Goal: Task Accomplishment & Management: Use online tool/utility

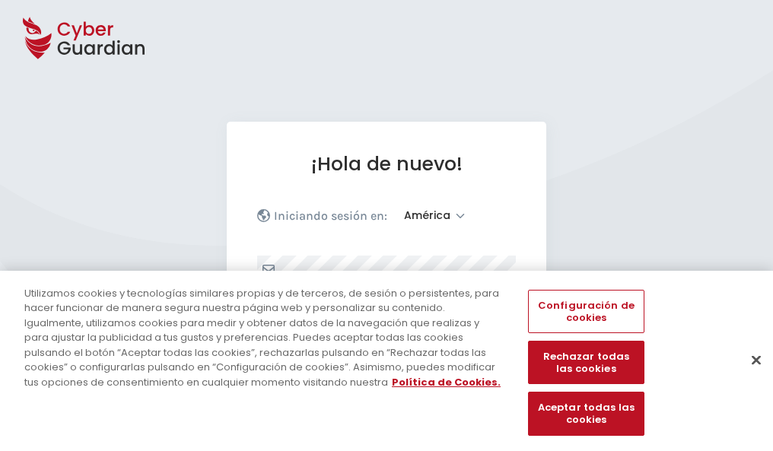
select select "América"
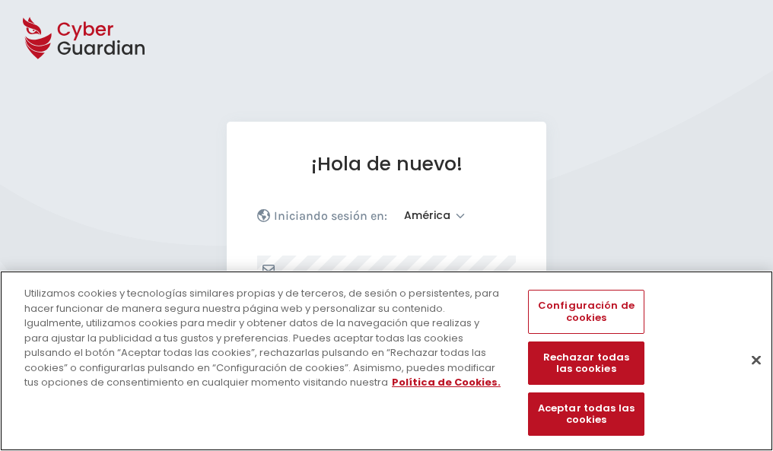
scroll to position [198, 0]
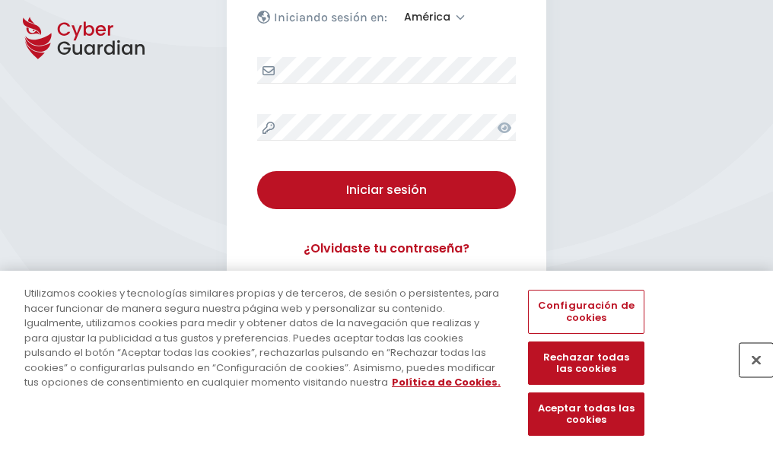
click at [748, 376] on button "Cerrar" at bounding box center [755, 359] width 33 height 33
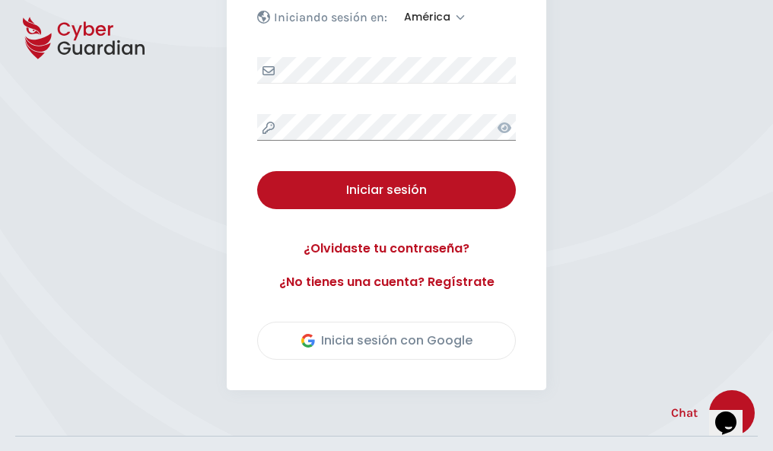
scroll to position [345, 0]
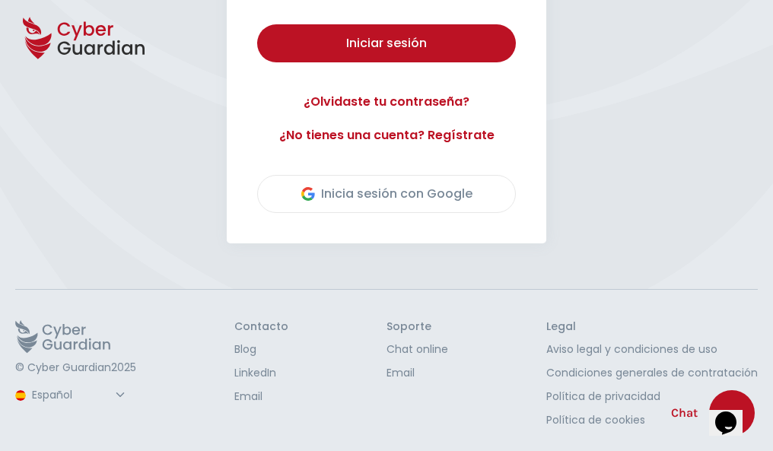
click at [257, 24] on button "Iniciar sesión" at bounding box center [386, 43] width 259 height 38
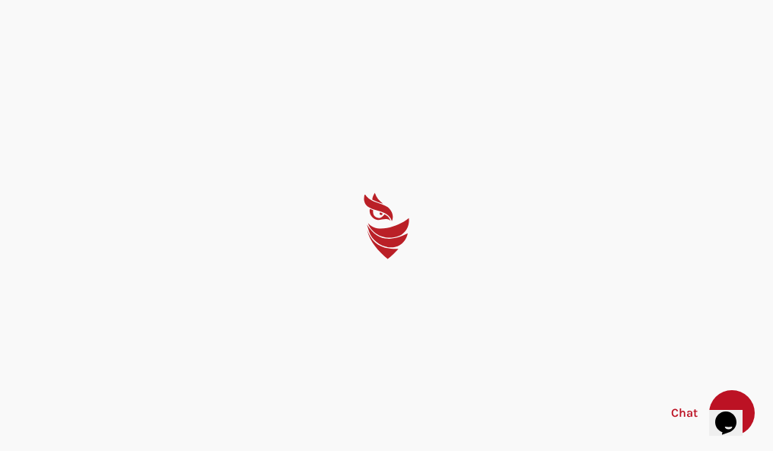
scroll to position [0, 0]
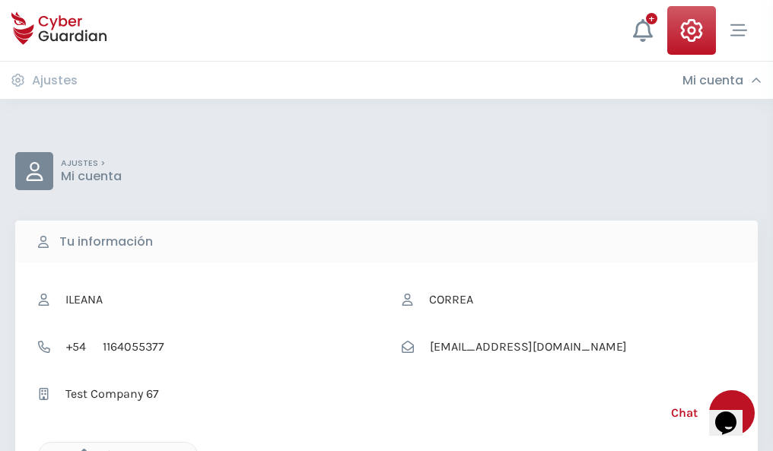
click at [80, 449] on icon "button" at bounding box center [80, 455] width 13 height 13
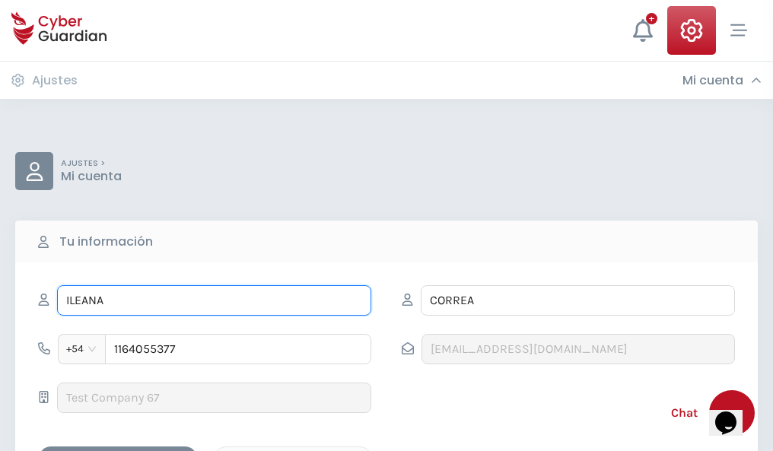
click at [214, 300] on input "ILEANA" at bounding box center [214, 300] width 314 height 30
type input "I"
type input "Armando"
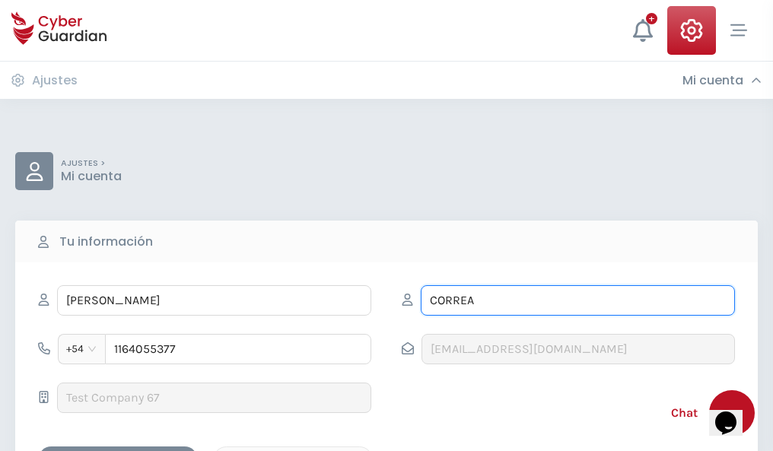
click at [577, 300] on input "CORREA" at bounding box center [577, 300] width 314 height 30
type input "C"
type input "Arévalo"
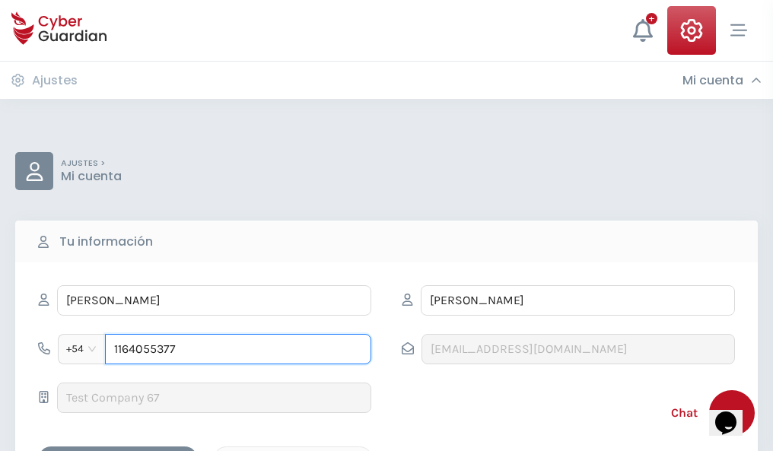
click at [238, 349] on input "1164055377" at bounding box center [238, 349] width 266 height 30
type input "1"
type input "4888750330"
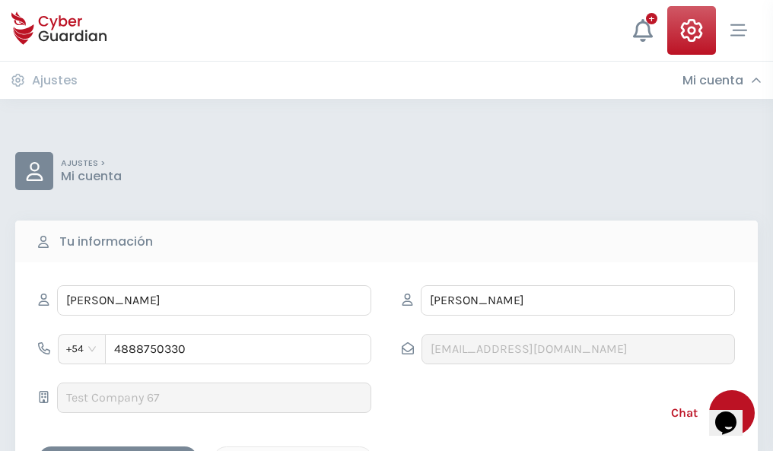
click at [293, 450] on div "Cancelar" at bounding box center [292, 459] width 135 height 19
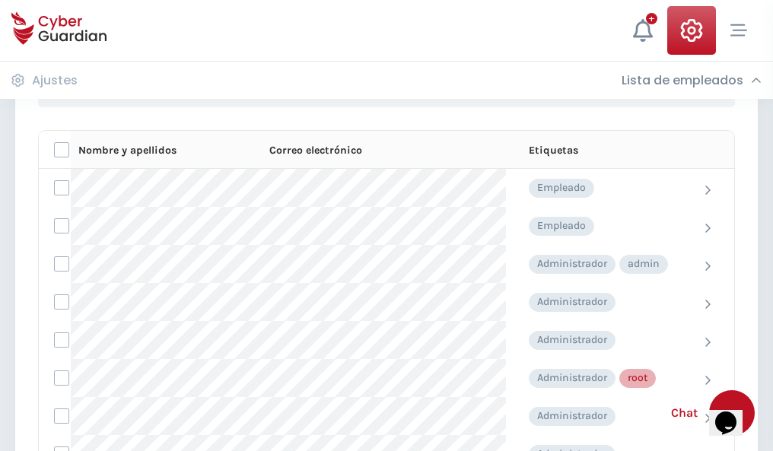
scroll to position [765, 0]
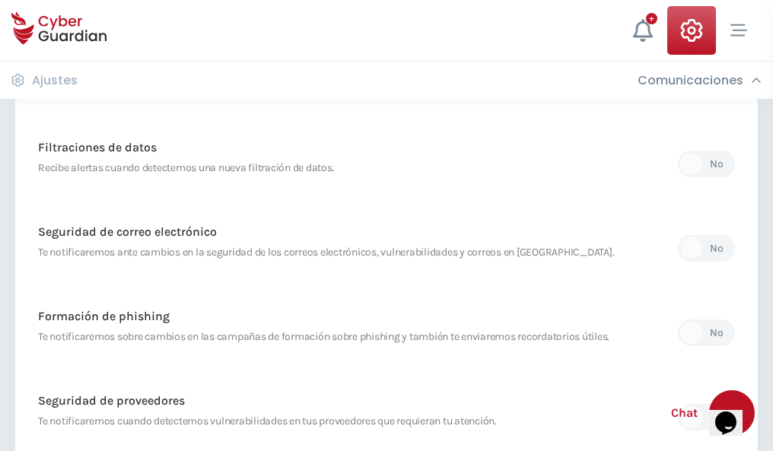
scroll to position [801, 0]
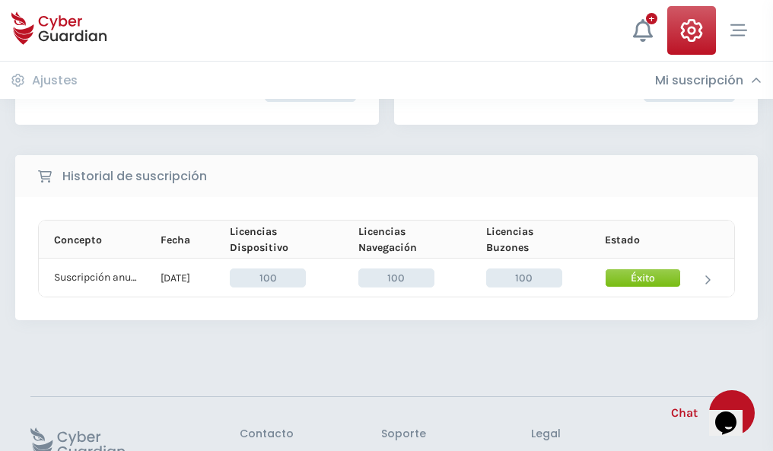
scroll to position [385, 0]
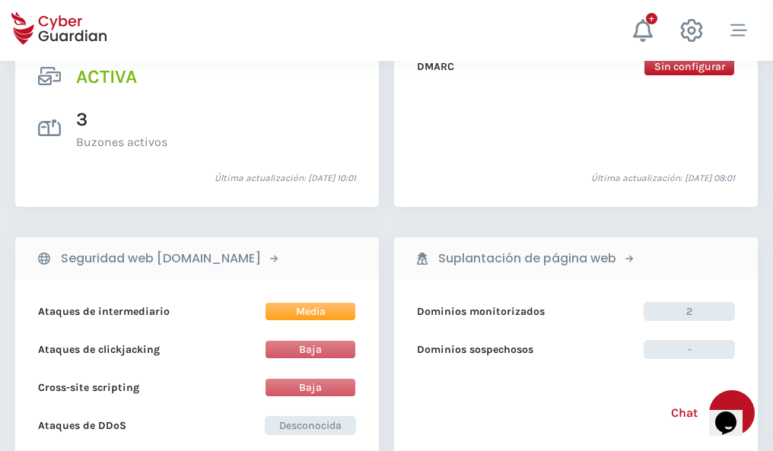
scroll to position [1545, 0]
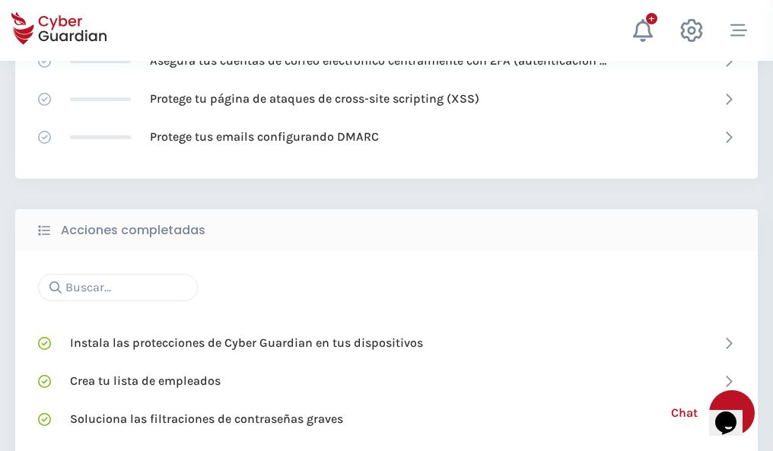
scroll to position [1013, 0]
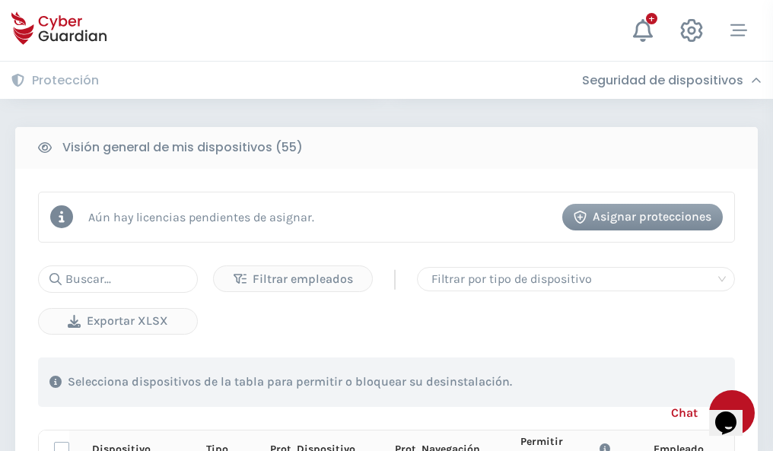
scroll to position [1344, 0]
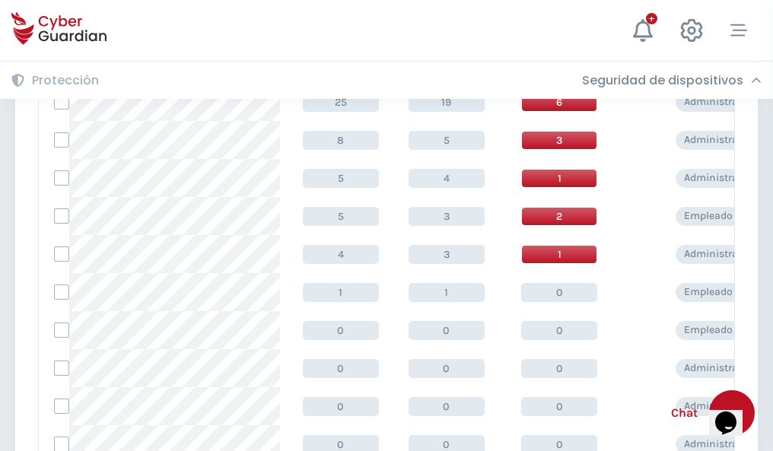
scroll to position [766, 0]
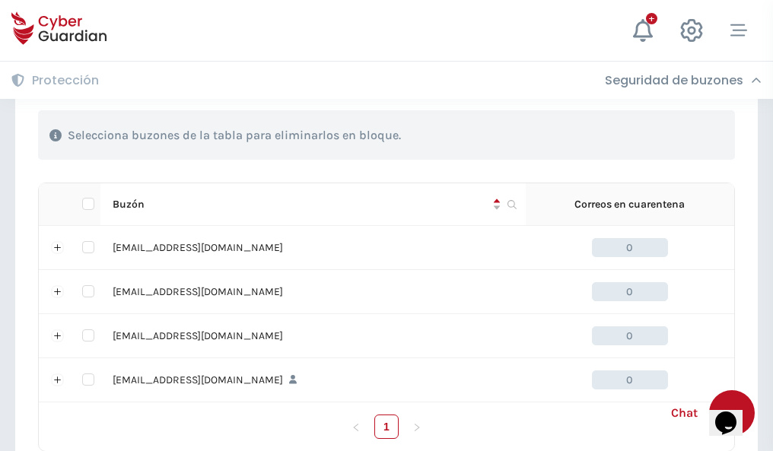
scroll to position [749, 0]
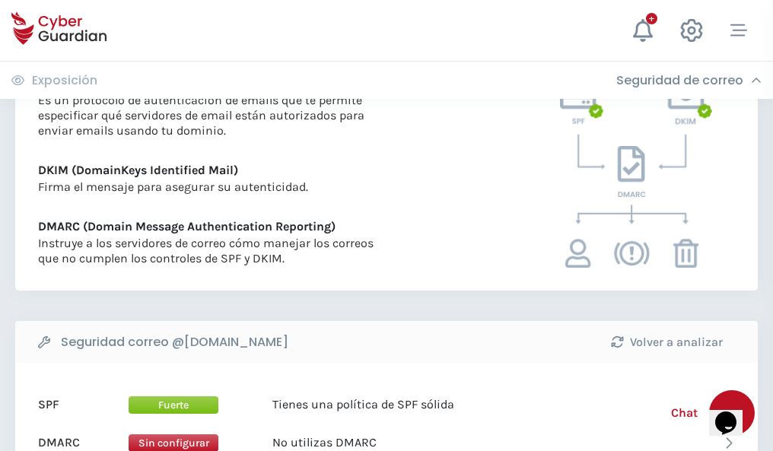
scroll to position [820, 0]
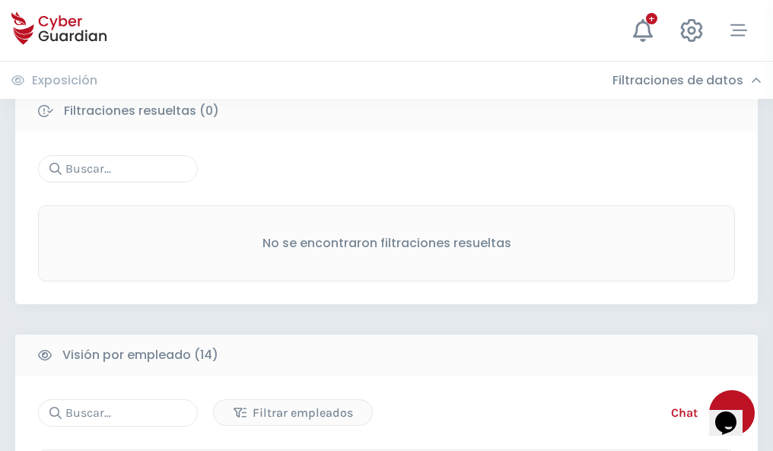
scroll to position [1373, 0]
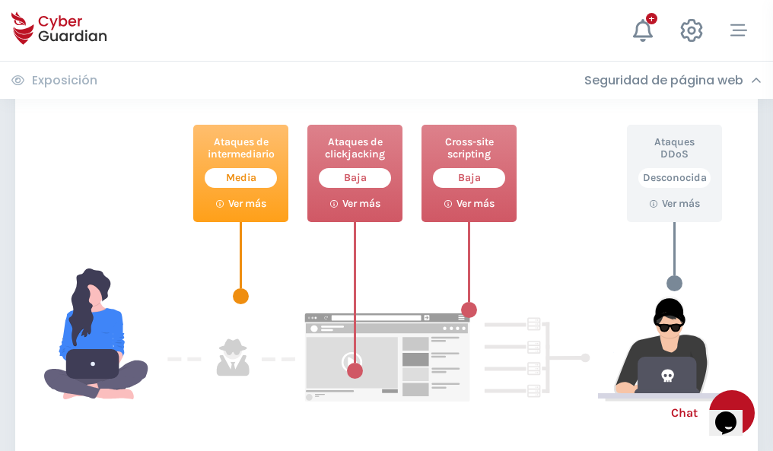
scroll to position [828, 0]
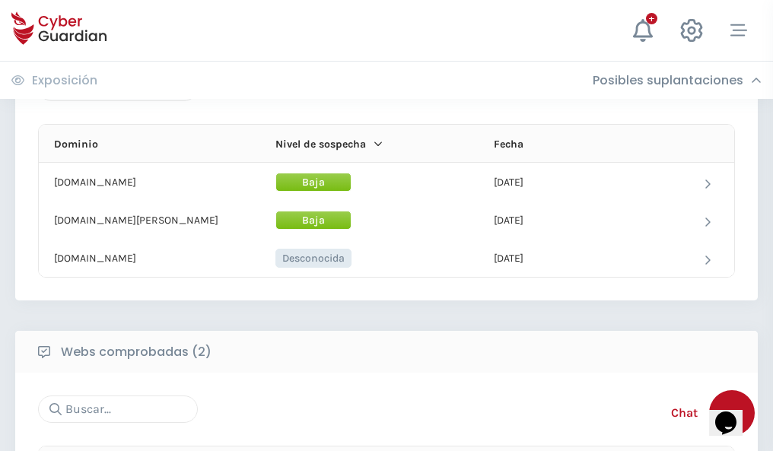
scroll to position [912, 0]
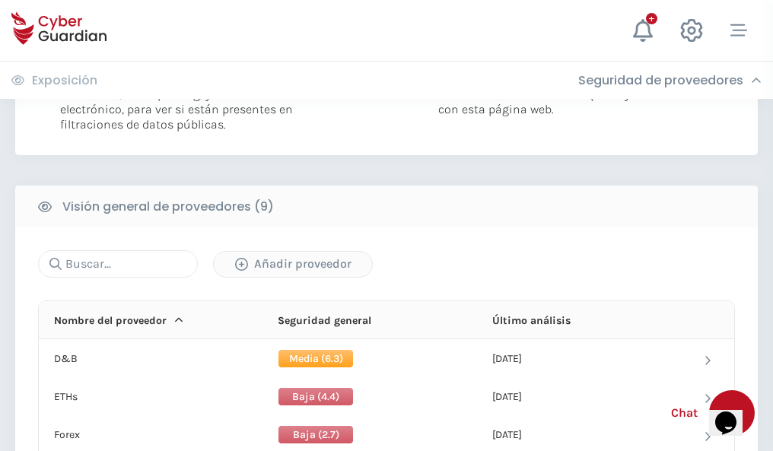
scroll to position [1094, 0]
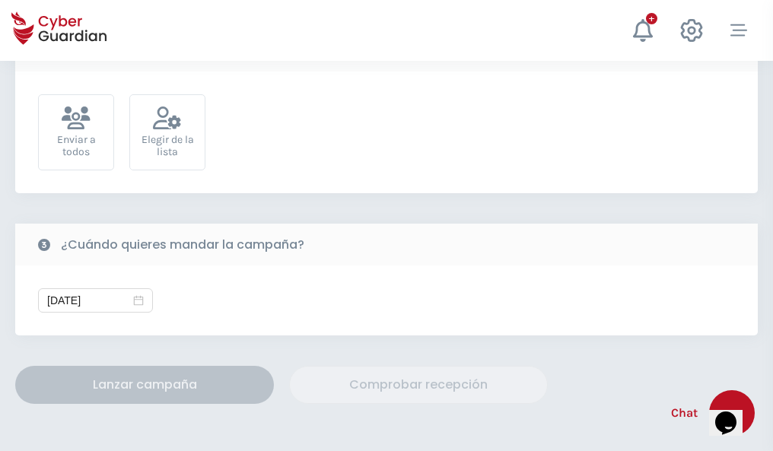
scroll to position [557, 0]
